Goal: Find specific page/section: Find specific page/section

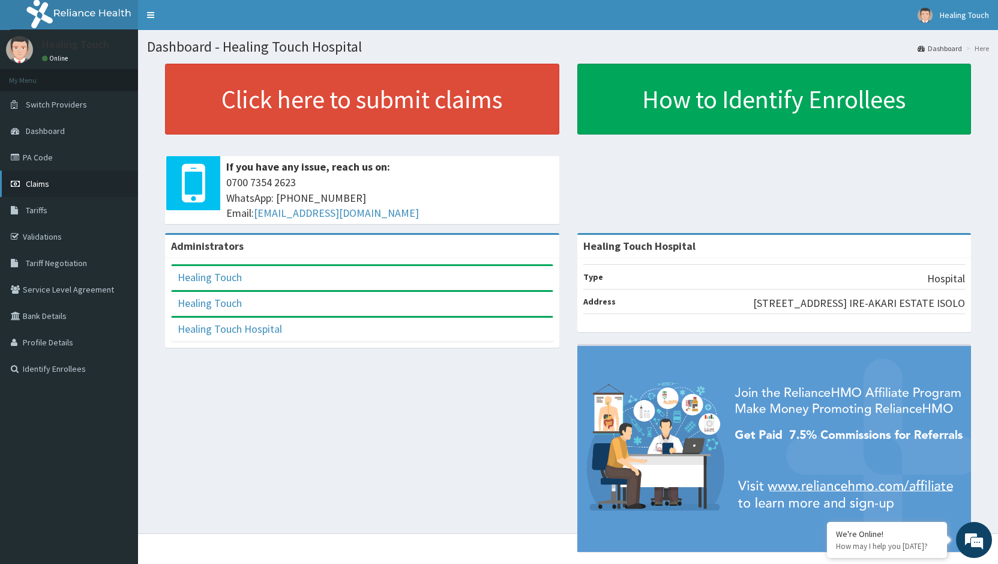
click at [65, 171] on link "Claims" at bounding box center [69, 183] width 138 height 26
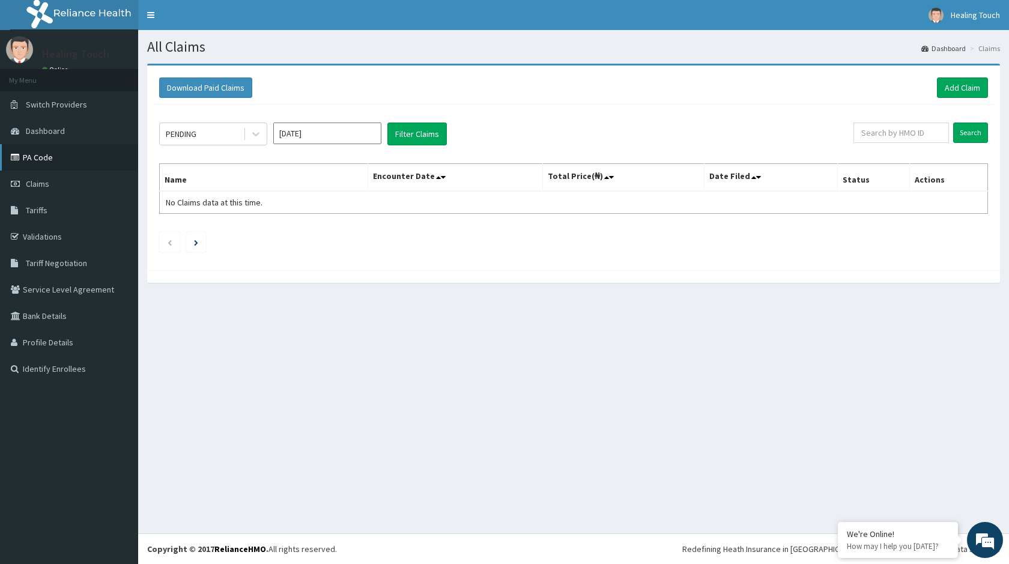
click at [51, 160] on link "PA Code" at bounding box center [69, 157] width 138 height 26
